Goal: Task Accomplishment & Management: Use online tool/utility

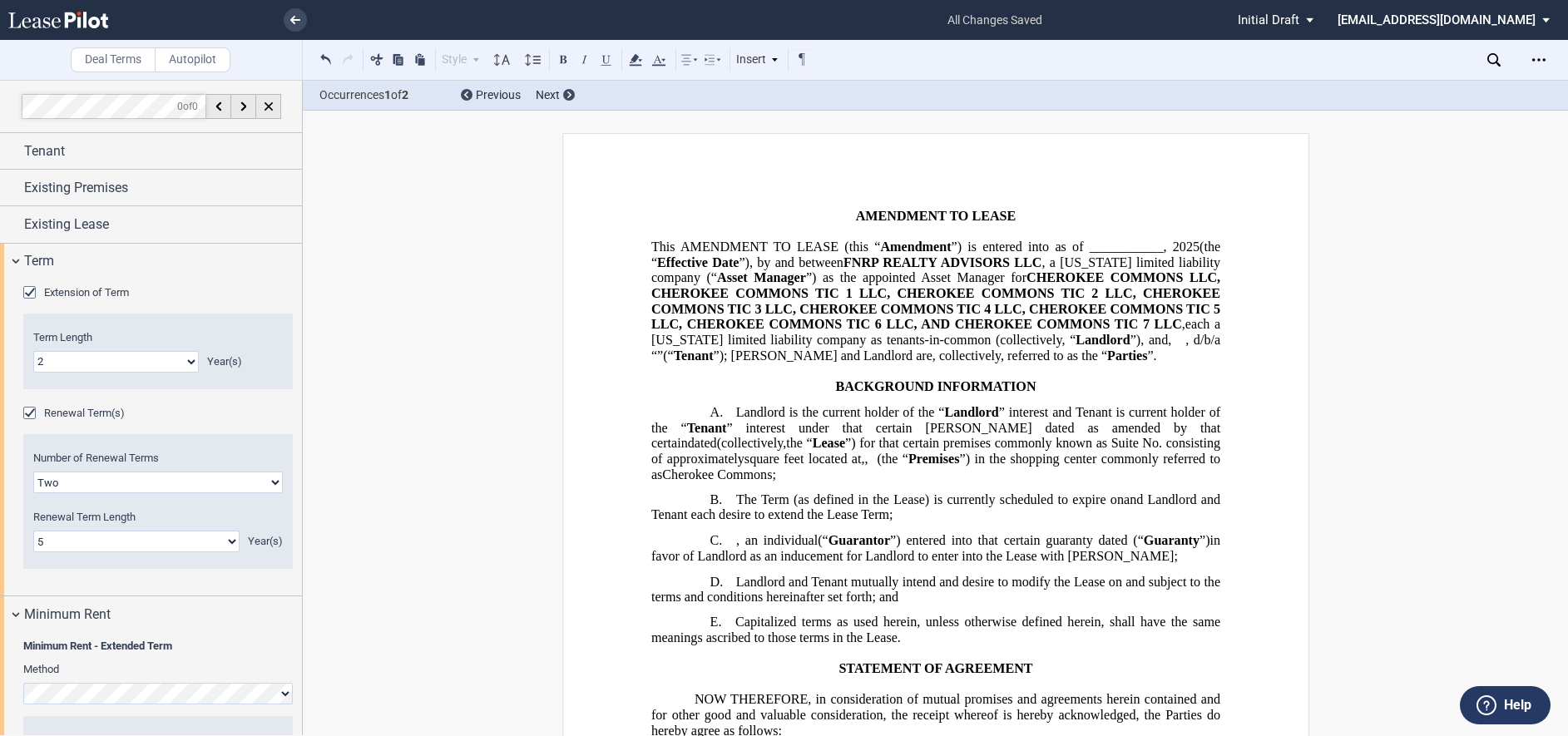
select select "number:2"
select select "2"
select select "number:5"
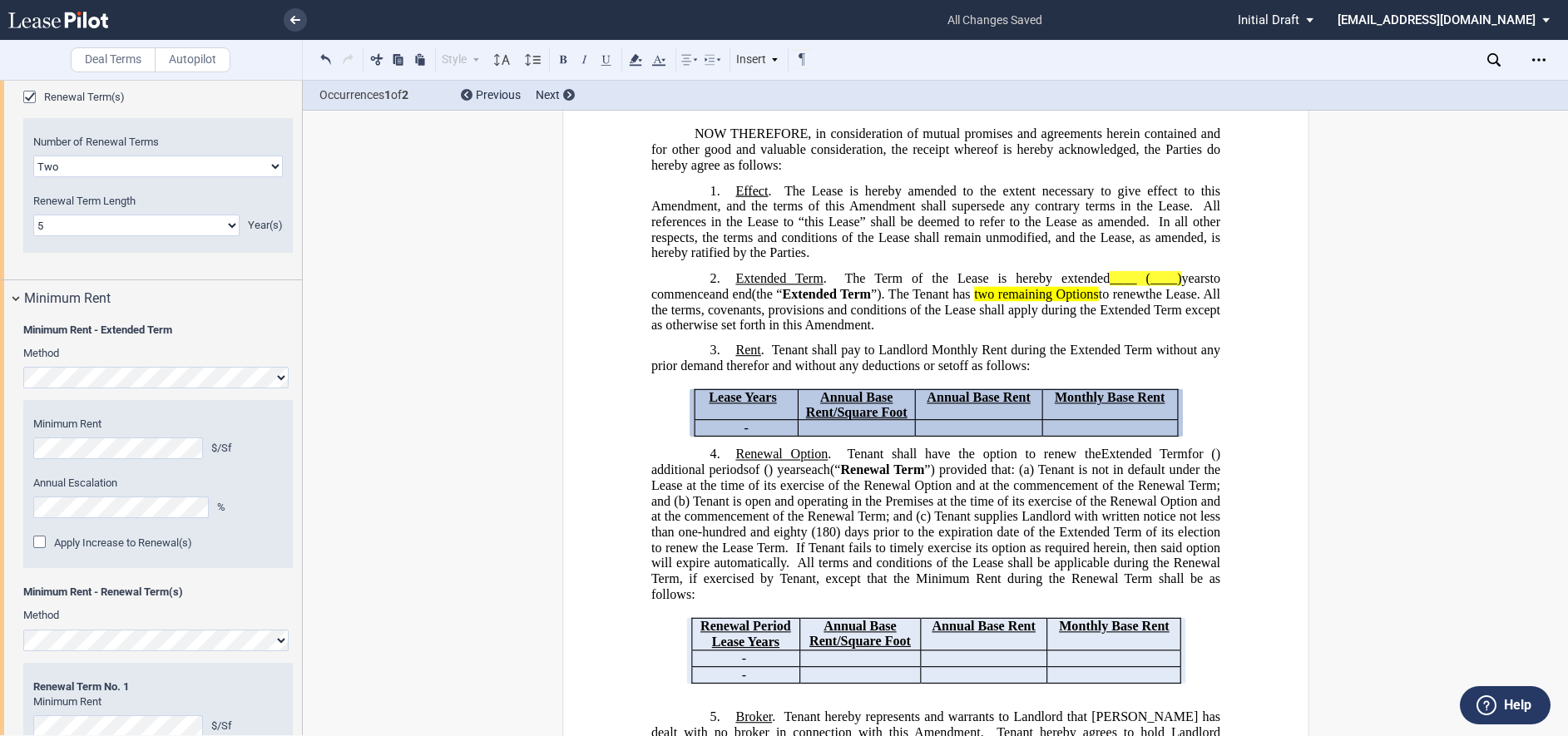
scroll to position [150, 0]
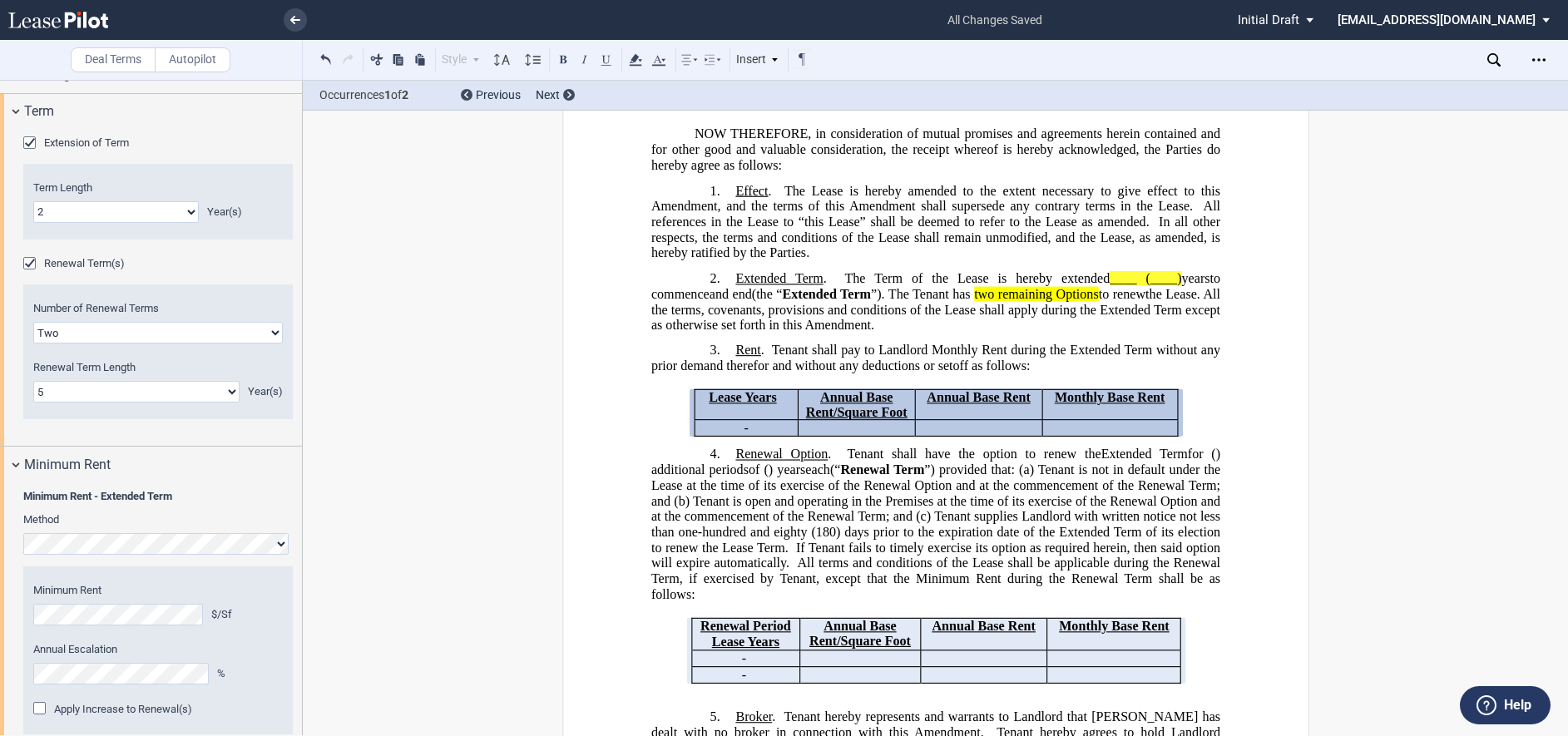
click at [28, 262] on div "Renewal Term(s)" at bounding box center [31, 265] width 16 height 16
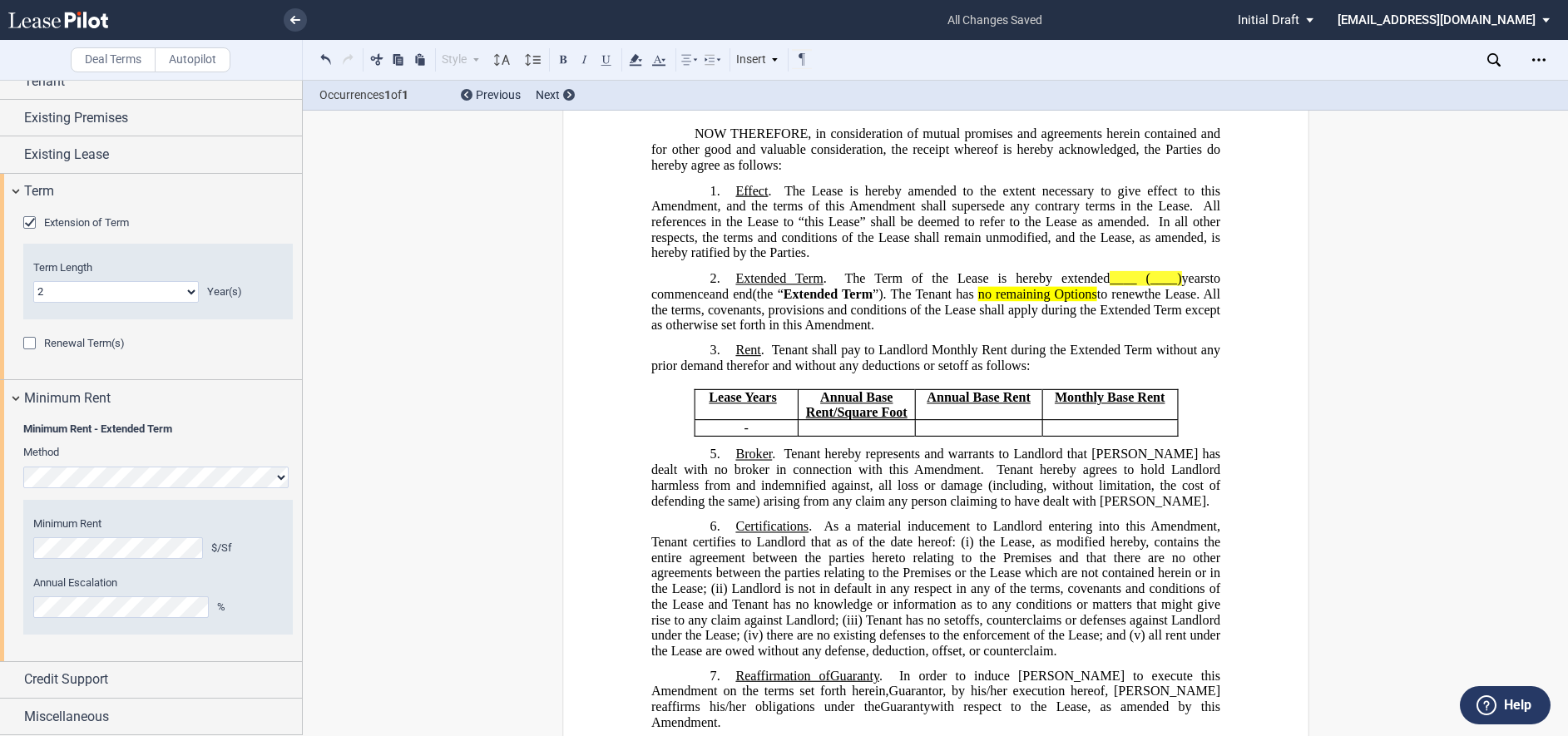
scroll to position [70, 0]
click at [1544, 55] on icon "Open Lease options menu" at bounding box center [1539, 60] width 14 height 14
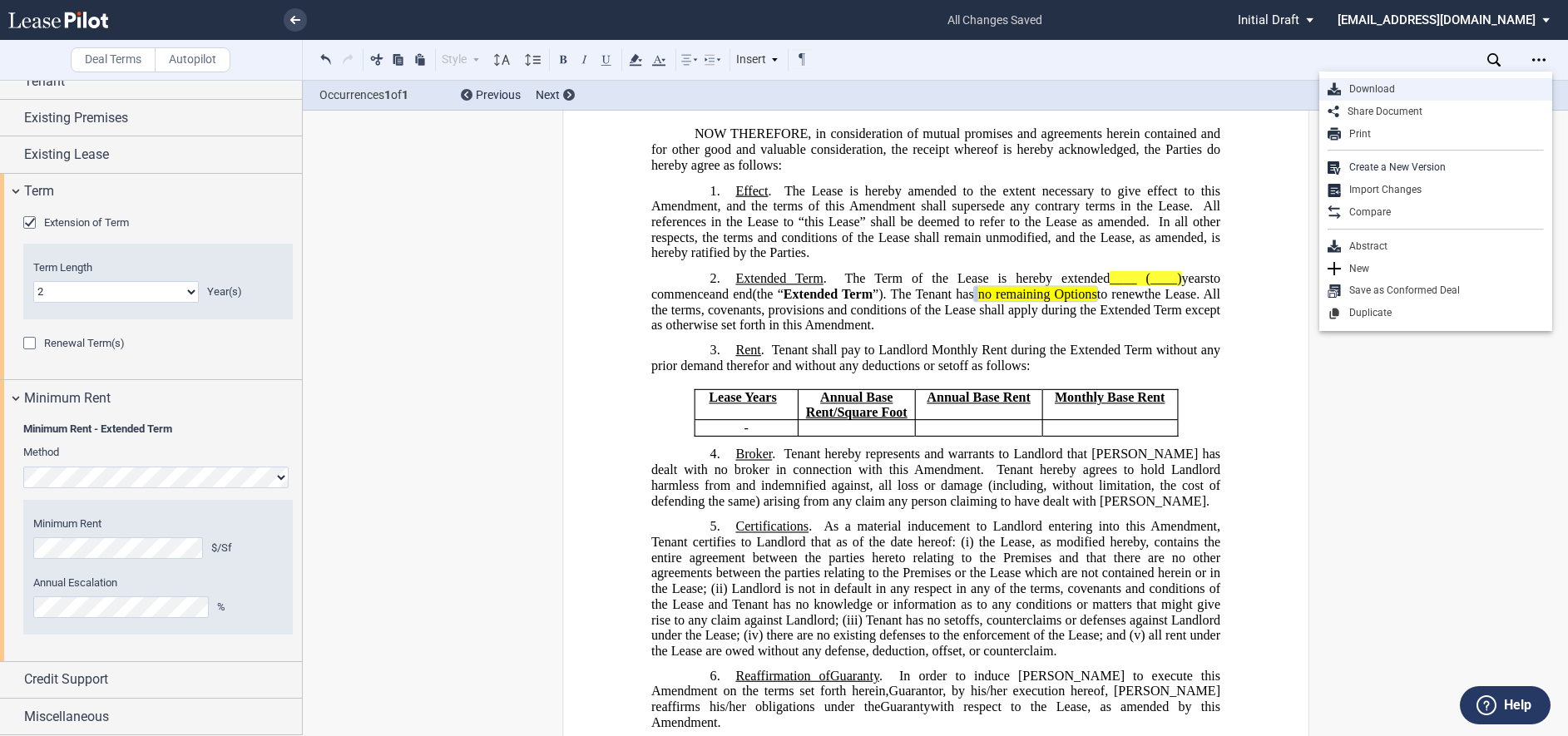
click at [1382, 87] on div "Download" at bounding box center [1443, 89] width 203 height 14
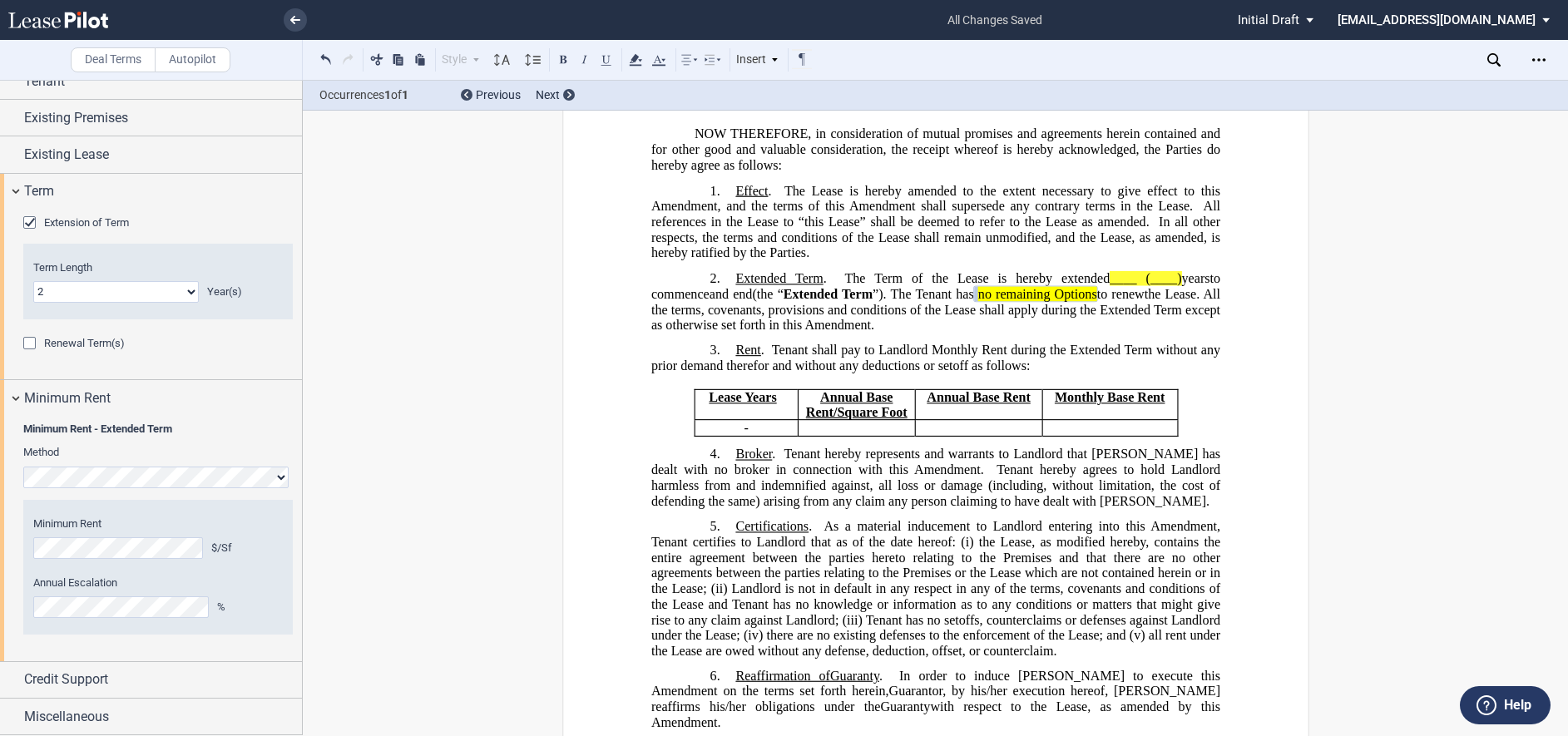
scroll to position [0, 0]
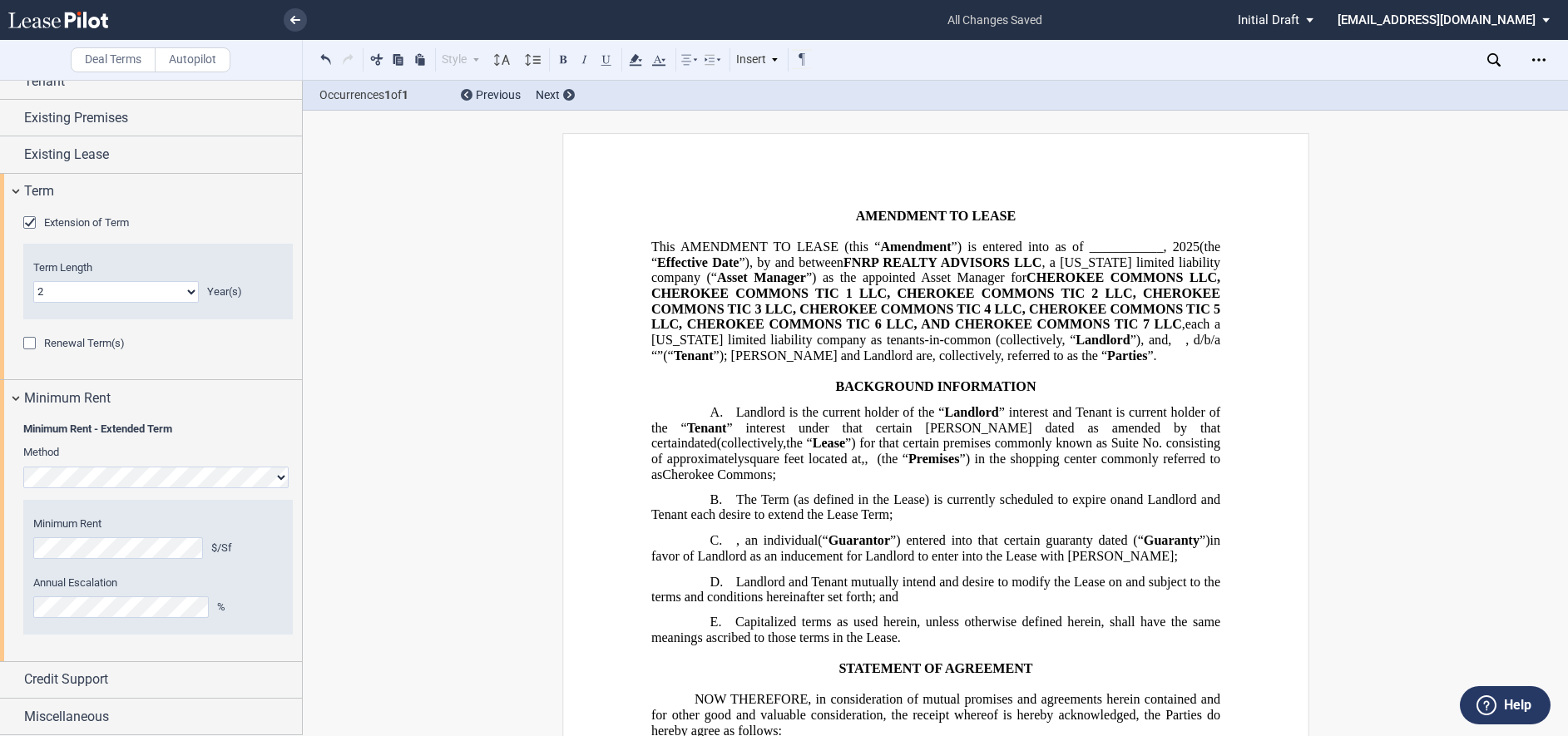
drag, startPoint x: 1055, startPoint y: 51, endPoint x: 1047, endPoint y: 50, distance: 8.1
click at [1055, 51] on div "Style Normal 8pt 9pt 10pt 10.5pt 11pt 12pt 14pt 16pt Normal 1 1.15 1.5 2 3 No C…" at bounding box center [788, 60] width 970 height 40
click at [87, 27] on use at bounding box center [58, 20] width 100 height 16
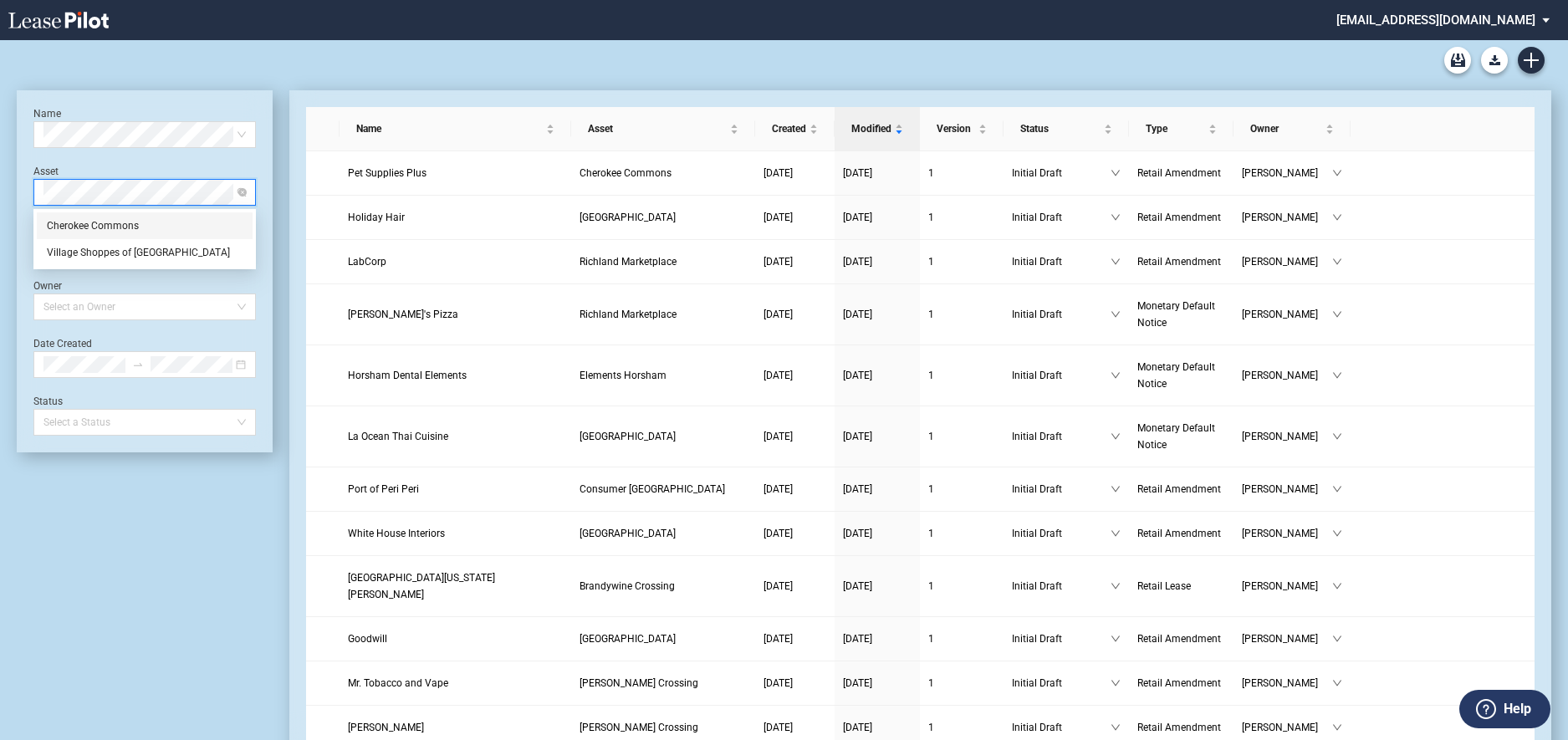
click at [139, 218] on div "Cherokee Commons" at bounding box center [144, 225] width 196 height 17
